Goal: Information Seeking & Learning: Learn about a topic

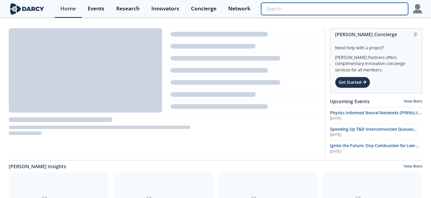
click at [360, 9] on input "search" at bounding box center [334, 9] width 147 height 12
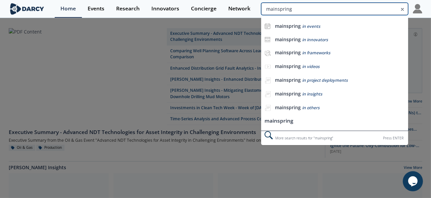
type input "mainspring"
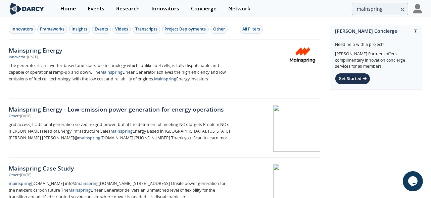
click at [41, 52] on div "Mainspring Energy" at bounding box center [120, 50] width 222 height 9
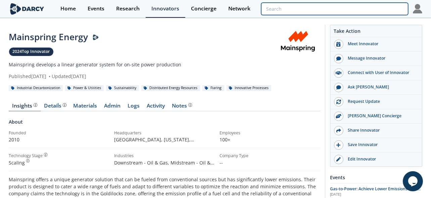
drag, startPoint x: 368, startPoint y: 7, endPoint x: 350, endPoint y: 15, distance: 18.8
click at [368, 7] on input "search" at bounding box center [334, 9] width 147 height 12
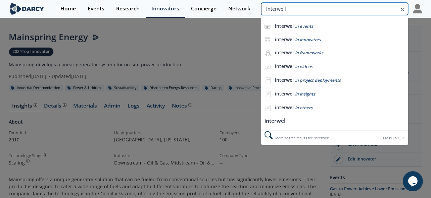
type input "interwell"
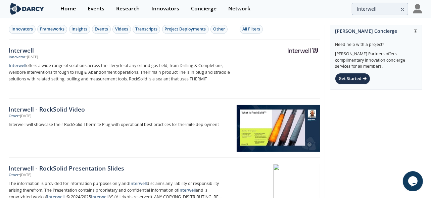
click at [32, 47] on div "Interwell" at bounding box center [120, 50] width 222 height 9
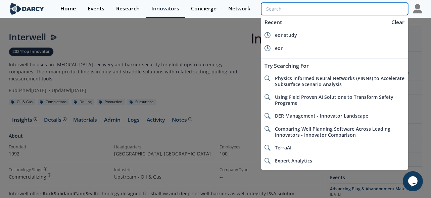
click at [385, 4] on input "search" at bounding box center [334, 9] width 147 height 12
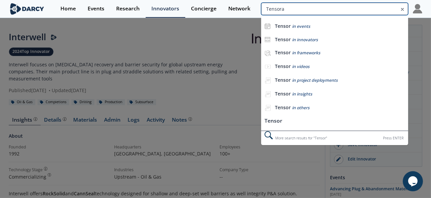
type input "Tensora"
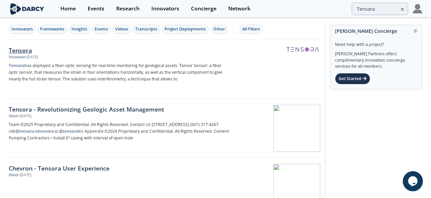
click at [22, 47] on div "Tensora" at bounding box center [120, 50] width 222 height 9
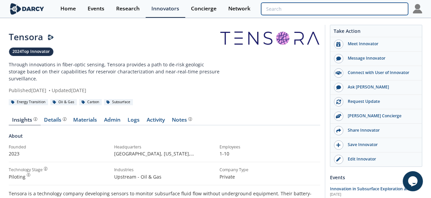
drag, startPoint x: 358, startPoint y: 10, endPoint x: 345, endPoint y: 9, distance: 12.4
click at [358, 10] on input "search" at bounding box center [334, 9] width 147 height 12
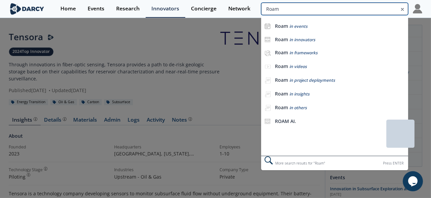
type input "Roam"
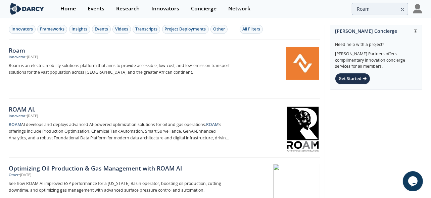
click at [21, 105] on div "ROAM AI." at bounding box center [120, 109] width 222 height 9
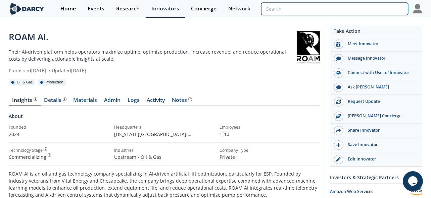
click at [383, 4] on input "search" at bounding box center [334, 9] width 147 height 12
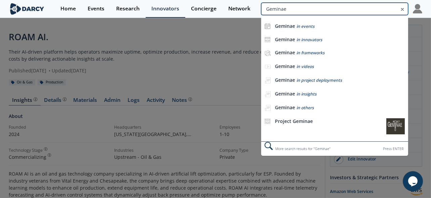
type input "Geminae"
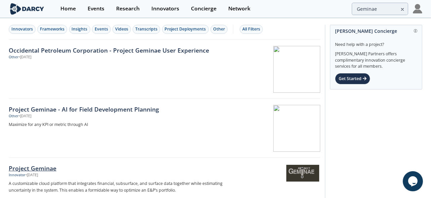
click at [41, 168] on div "Project Geminae" at bounding box center [120, 168] width 222 height 9
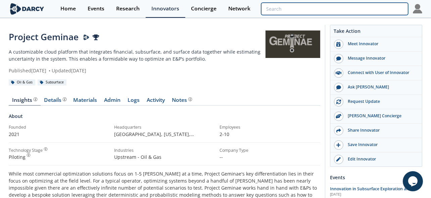
click at [371, 5] on input "search" at bounding box center [334, 9] width 147 height 12
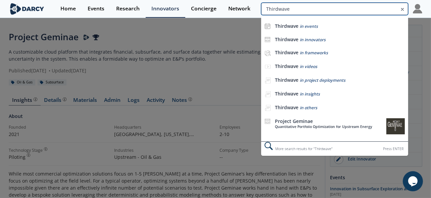
type input "Thirdwave"
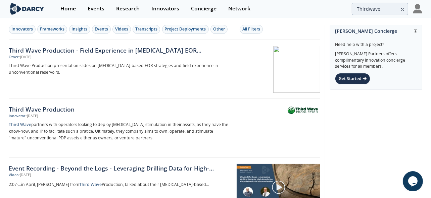
click at [37, 107] on div "Third Wave Production" at bounding box center [120, 109] width 222 height 9
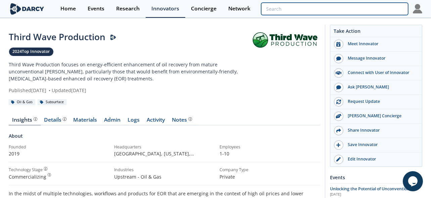
drag, startPoint x: 362, startPoint y: 12, endPoint x: 366, endPoint y: 12, distance: 3.4
click at [362, 12] on input "search" at bounding box center [334, 9] width 147 height 12
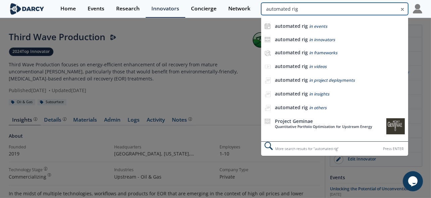
type input "automated rig"
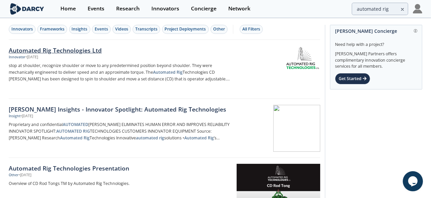
click at [49, 48] on div "Automated Rig Technologies Ltd" at bounding box center [120, 50] width 222 height 9
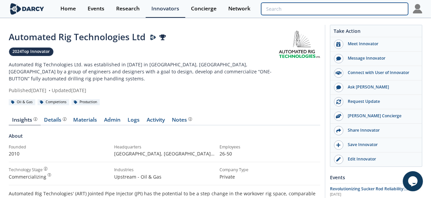
click at [384, 10] on input "search" at bounding box center [334, 9] width 147 height 12
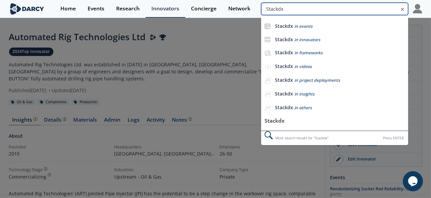
type input "Stackdx"
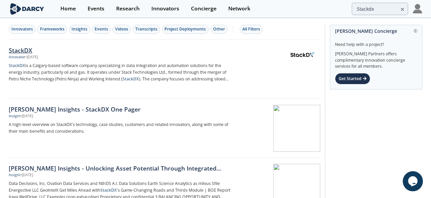
click at [18, 53] on div "StackDX" at bounding box center [120, 50] width 222 height 9
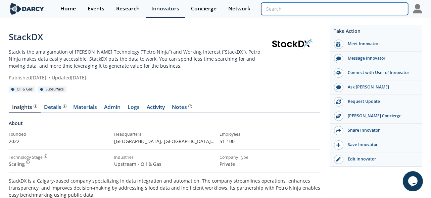
click at [376, 7] on input "search" at bounding box center [334, 9] width 147 height 12
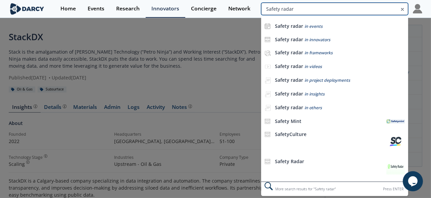
type input "Safety radar"
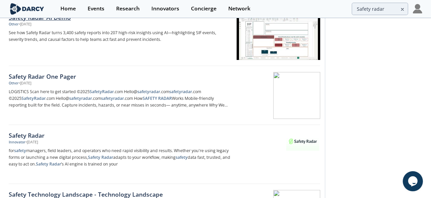
scroll to position [126, 0]
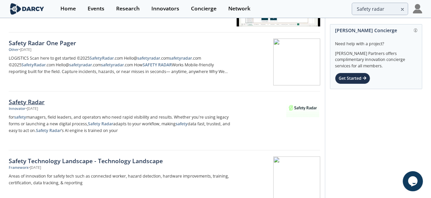
click at [27, 98] on div "Safety Radar" at bounding box center [120, 102] width 222 height 9
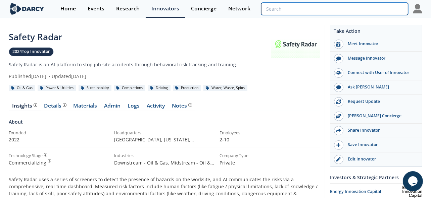
click at [358, 6] on input "search" at bounding box center [334, 9] width 147 height 12
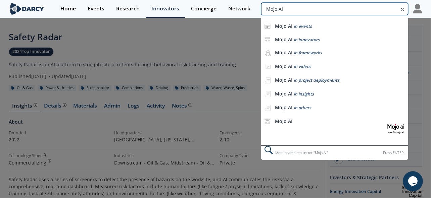
type input "Mojo AI"
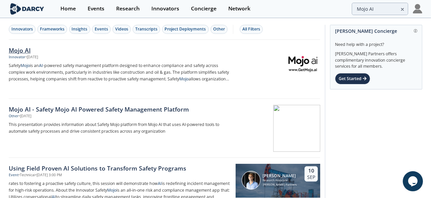
click at [20, 47] on div "Mojo AI" at bounding box center [120, 50] width 222 height 9
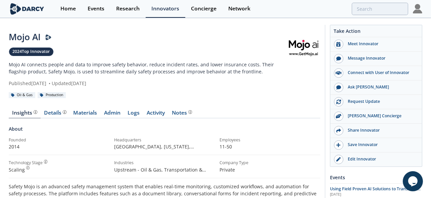
click at [370, 1] on div "Home Events Research Innovators Concierge Network" at bounding box center [239, 9] width 368 height 18
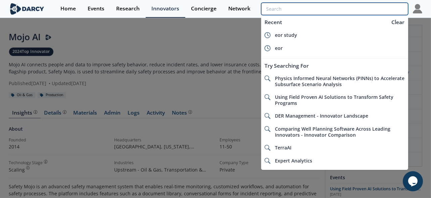
click at [371, 9] on input "search" at bounding box center [334, 9] width 147 height 12
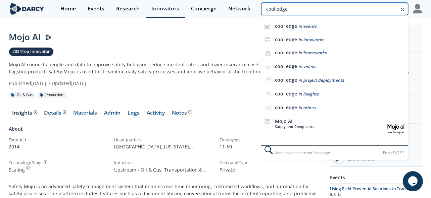
type input "cool edge"
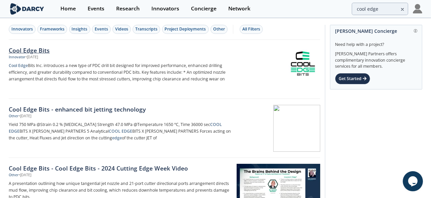
click at [38, 50] on div "Cool Edge Bits" at bounding box center [120, 50] width 222 height 9
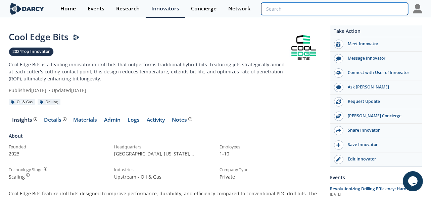
click at [357, 8] on input "search" at bounding box center [334, 9] width 147 height 12
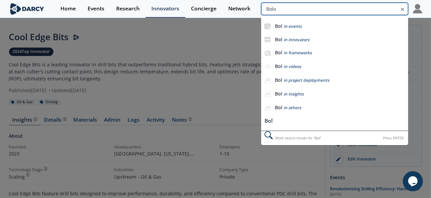
type input "Bolo"
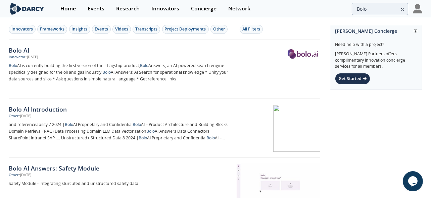
click at [20, 57] on div "Innovator" at bounding box center [17, 57] width 17 height 5
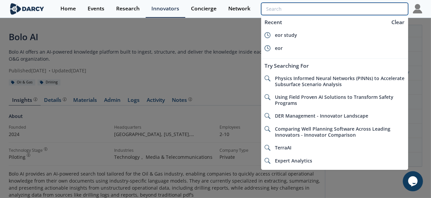
click at [386, 12] on input "search" at bounding box center [334, 9] width 147 height 12
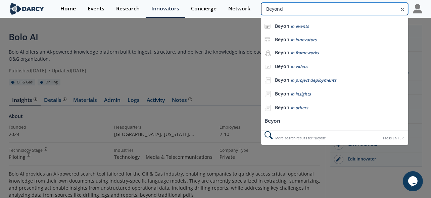
type input "Beyond"
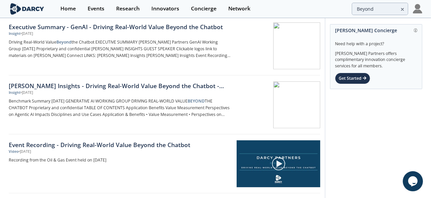
scroll to position [755, 0]
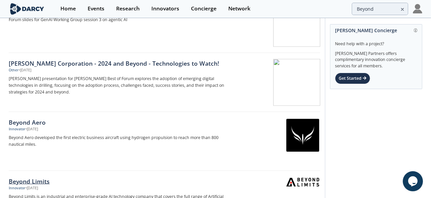
click at [42, 173] on link "Beyond Limits Innovator • [DATE] Beyond Limits is an industrial and enterprise-…" at bounding box center [164, 200] width 311 height 59
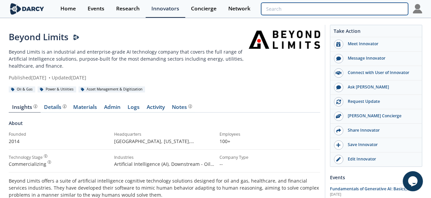
click at [373, 9] on input "search" at bounding box center [334, 9] width 147 height 12
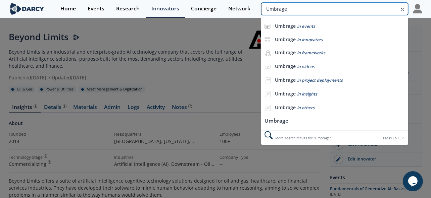
type input "Umbrage"
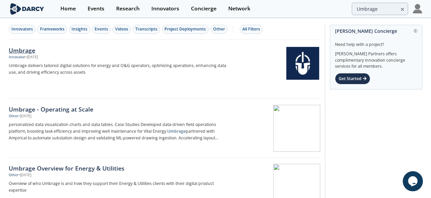
click at [18, 55] on div "Innovator" at bounding box center [17, 57] width 17 height 5
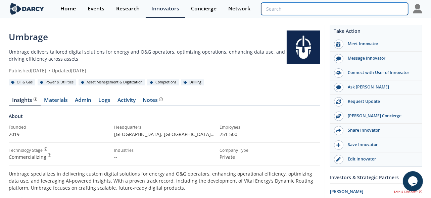
drag, startPoint x: 381, startPoint y: 7, endPoint x: 389, endPoint y: 6, distance: 7.8
click at [382, 7] on input "search" at bounding box center [334, 9] width 147 height 12
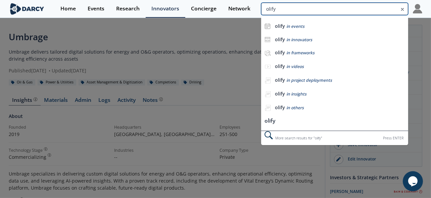
type input "olify"
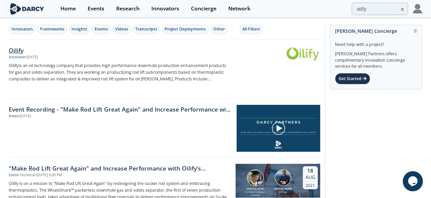
click at [15, 49] on div "Oilify" at bounding box center [120, 50] width 222 height 9
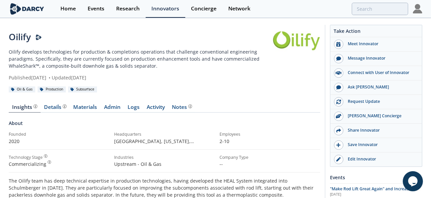
type input "olify"
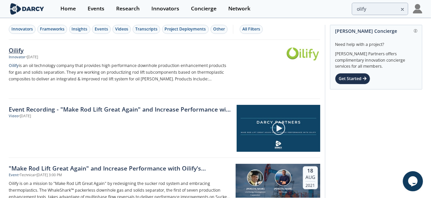
click at [89, 74] on p "Oilify is an oil technology company that provides high performance downhole pro…" at bounding box center [120, 72] width 222 height 20
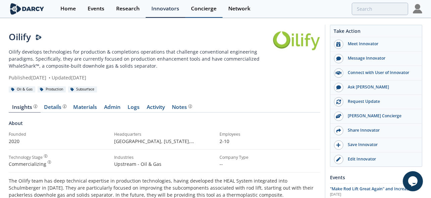
drag, startPoint x: 211, startPoint y: 3, endPoint x: 203, endPoint y: 1, distance: 7.7
click at [211, 3] on link "Concierge" at bounding box center [203, 9] width 37 height 18
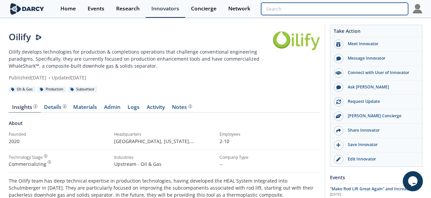
click at [357, 5] on input "search" at bounding box center [334, 9] width 147 height 12
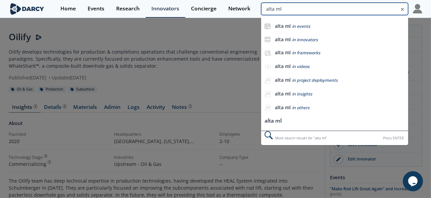
type input "alta ml"
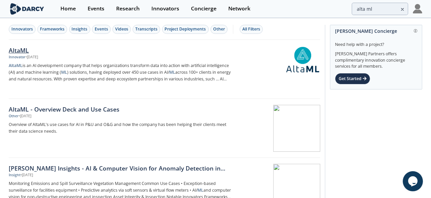
click at [21, 54] on div "AltaML" at bounding box center [120, 50] width 222 height 9
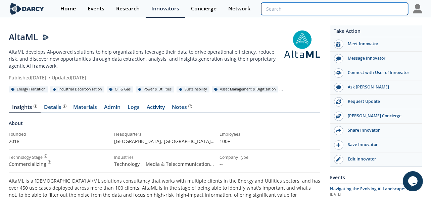
click at [376, 10] on input "search" at bounding box center [334, 9] width 147 height 12
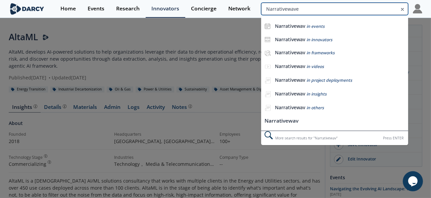
type input "Narrativewave"
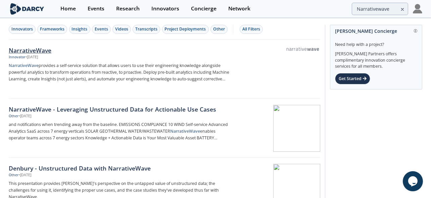
click at [41, 49] on div "NarrativeWave" at bounding box center [120, 50] width 222 height 9
